Goal: Information Seeking & Learning: Stay updated

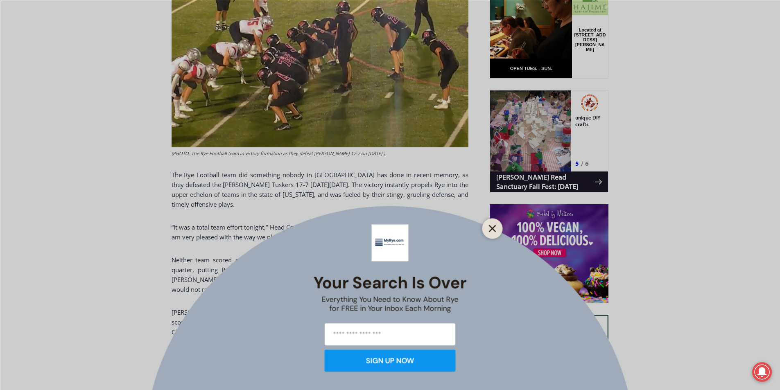
click at [495, 231] on line "Close" at bounding box center [492, 229] width 6 height 6
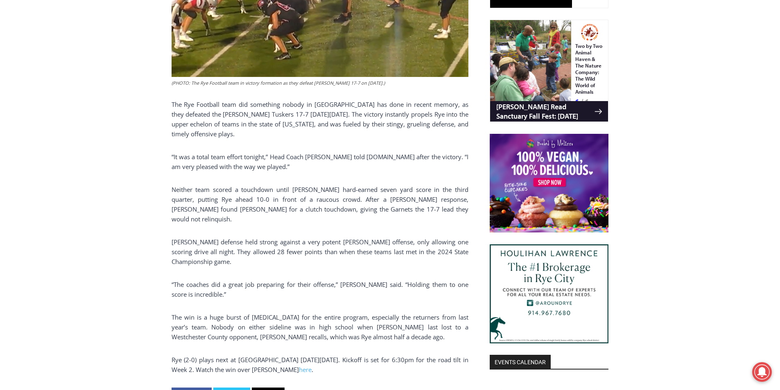
scroll to position [681, 0]
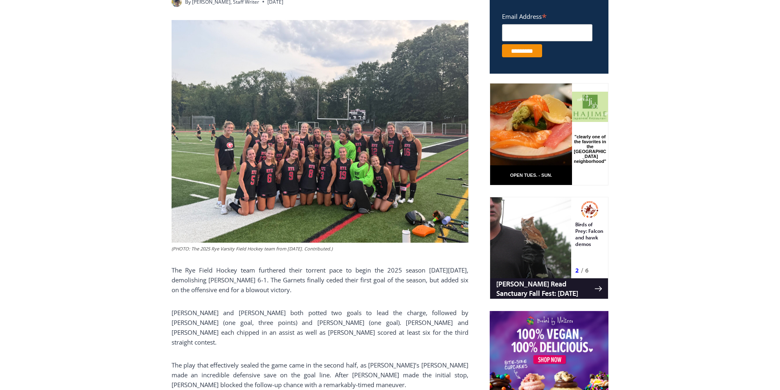
scroll to position [380, 0]
